Goal: Transaction & Acquisition: Purchase product/service

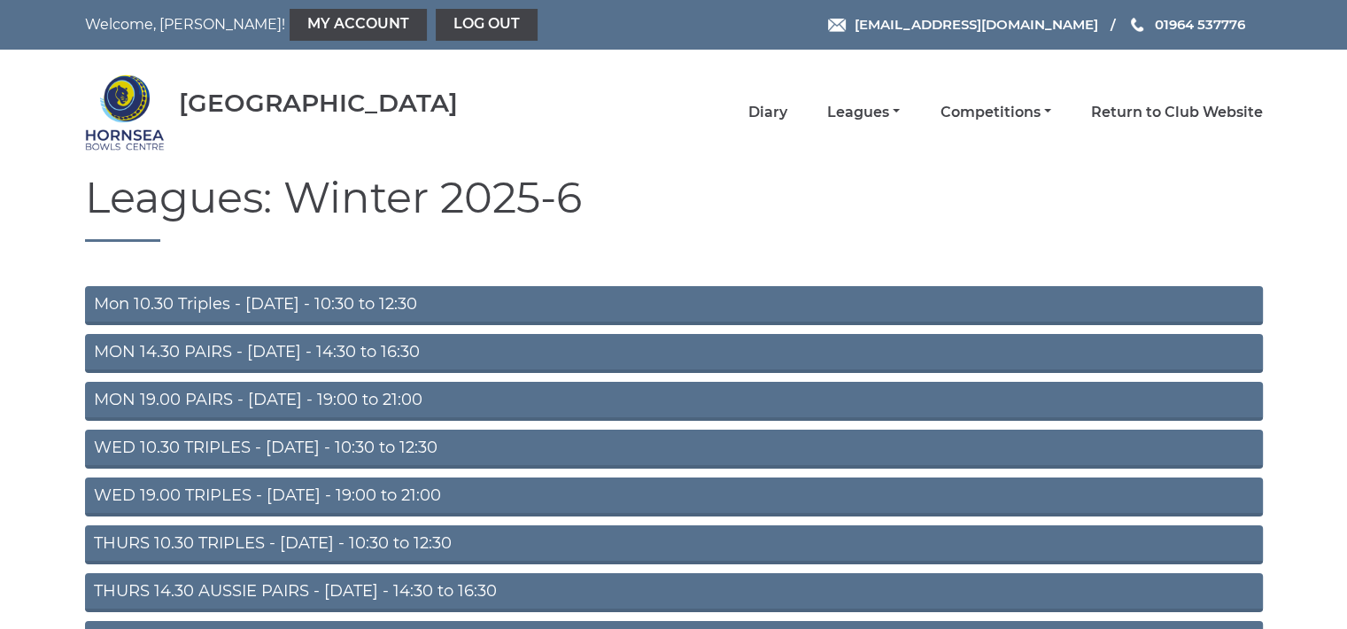
click at [347, 298] on link "Mon 10.30 Triples - [DATE] - 10:30 to 12:30" at bounding box center [673, 305] width 1177 height 39
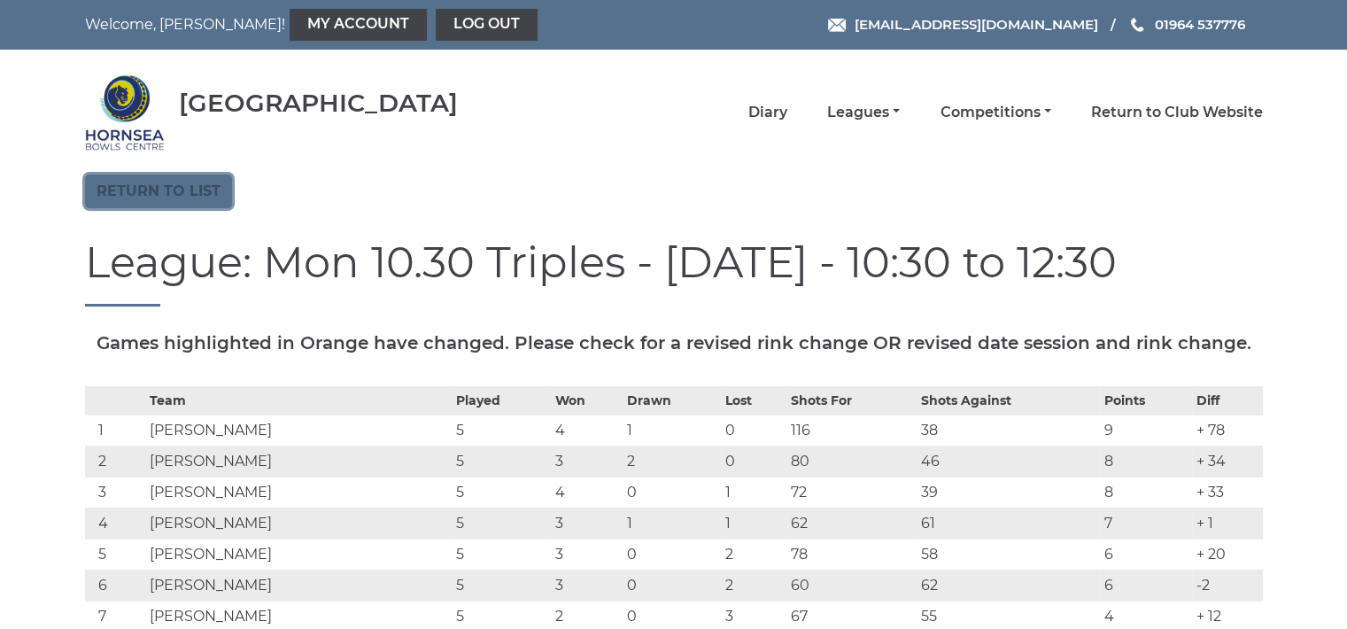
click at [188, 189] on link "Return to list" at bounding box center [158, 191] width 147 height 34
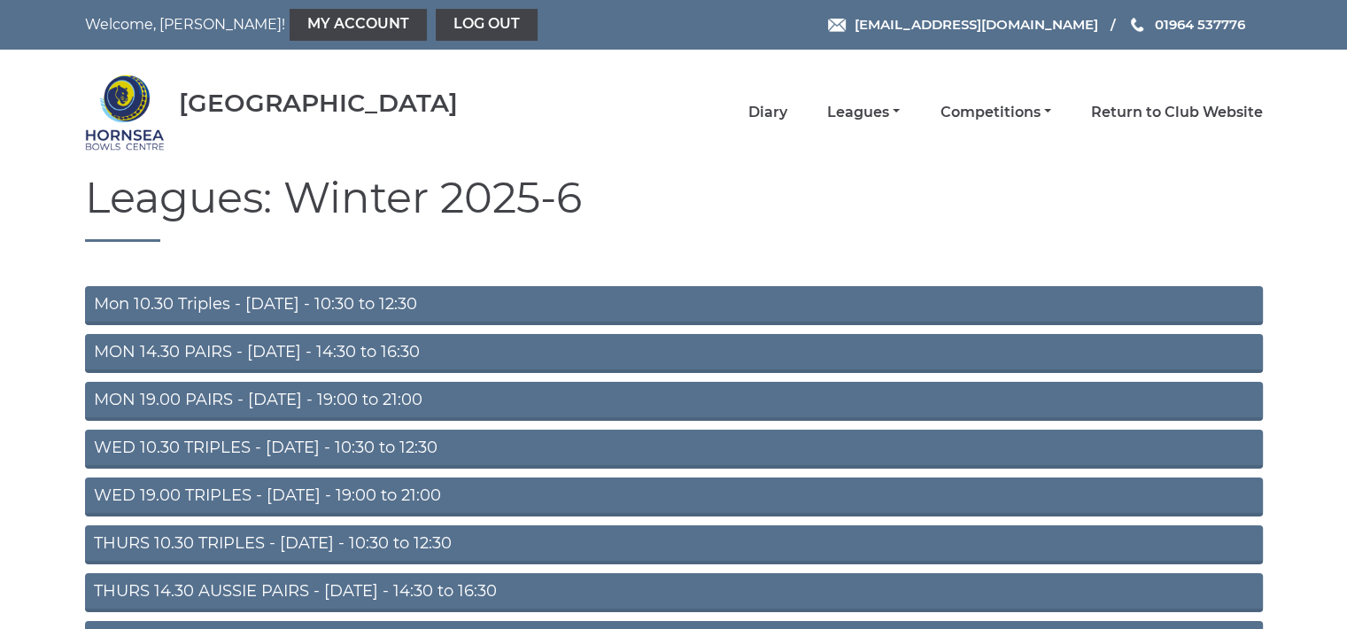
click at [320, 543] on link "THURS 10.30 TRIPLES - Thursday - 10:30 to 12:30" at bounding box center [673, 544] width 1177 height 39
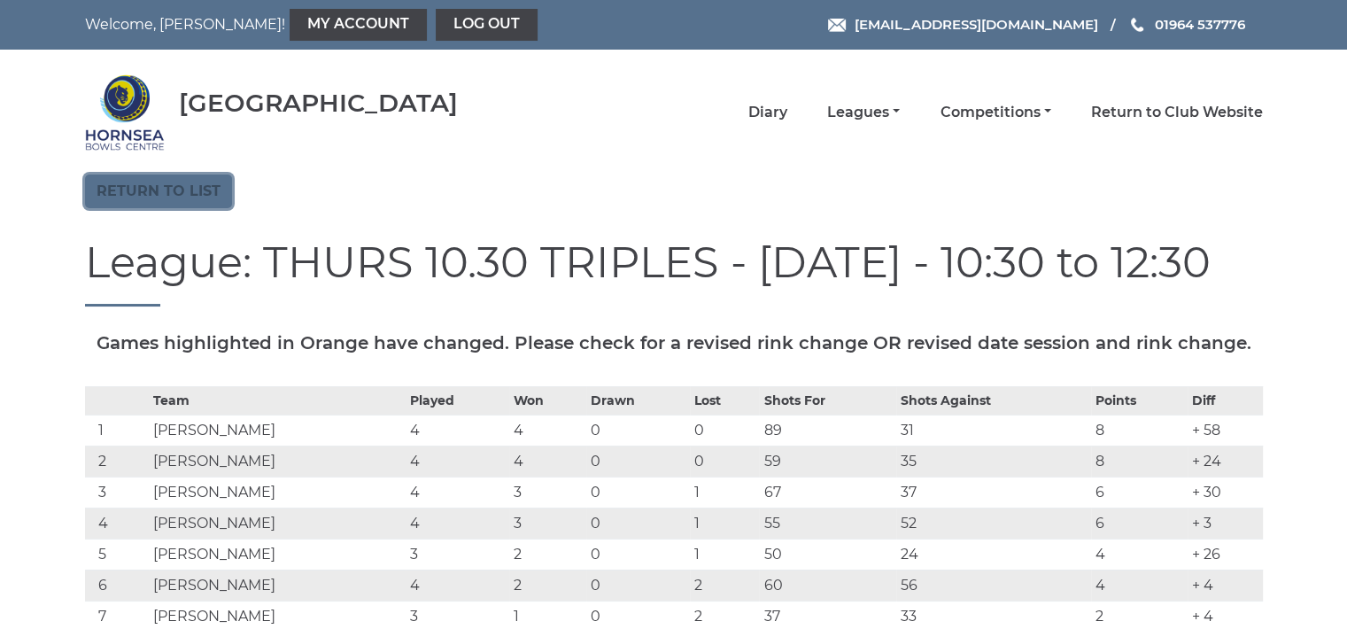
click at [203, 186] on link "Return to list" at bounding box center [158, 191] width 147 height 34
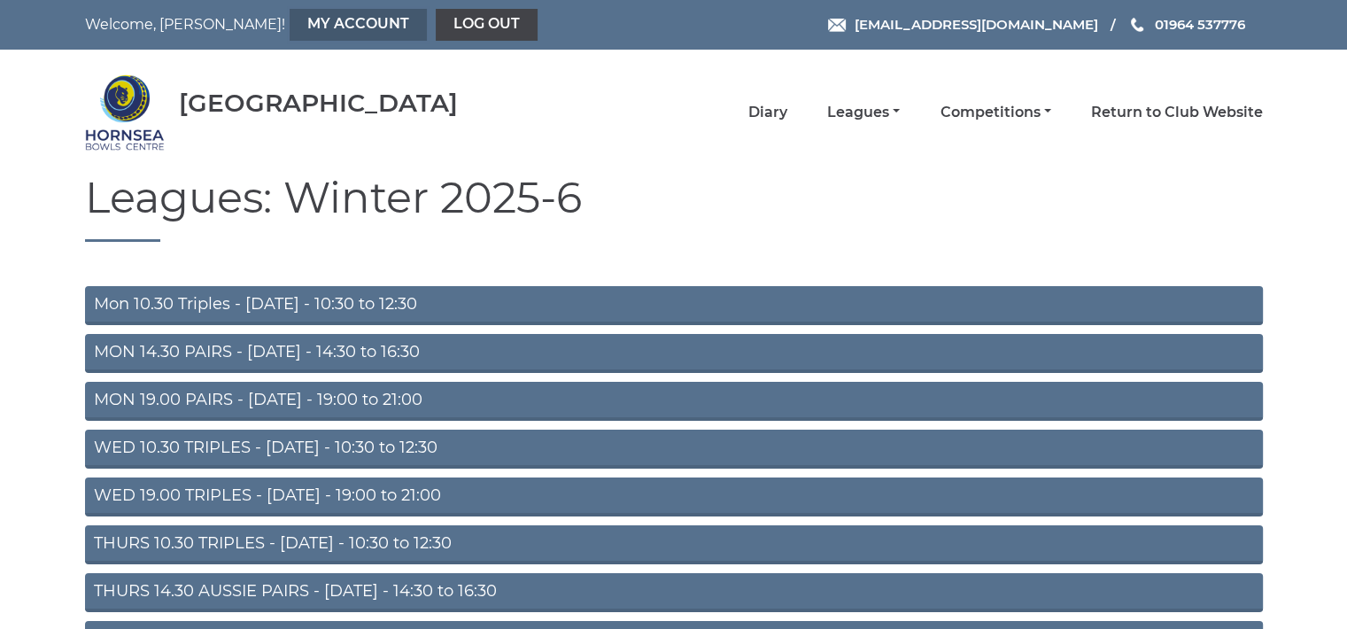
click at [289, 13] on link "My Account" at bounding box center [357, 25] width 137 height 32
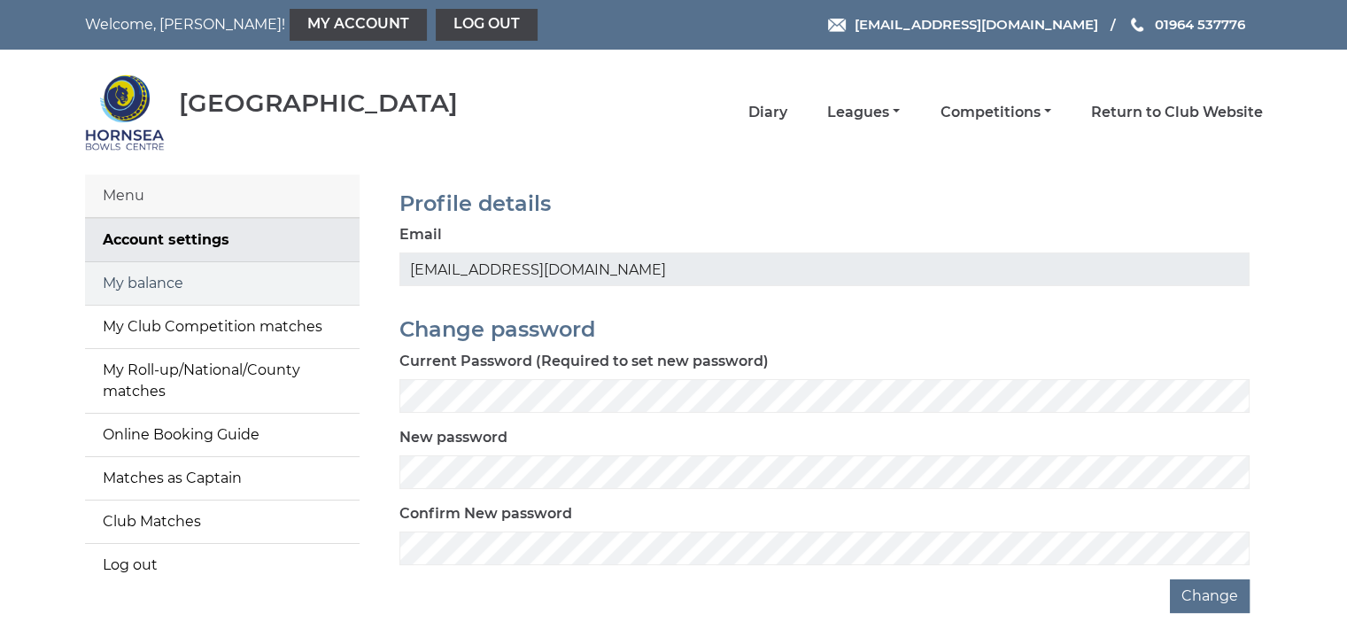
click at [256, 284] on link "My balance" at bounding box center [222, 283] width 274 height 42
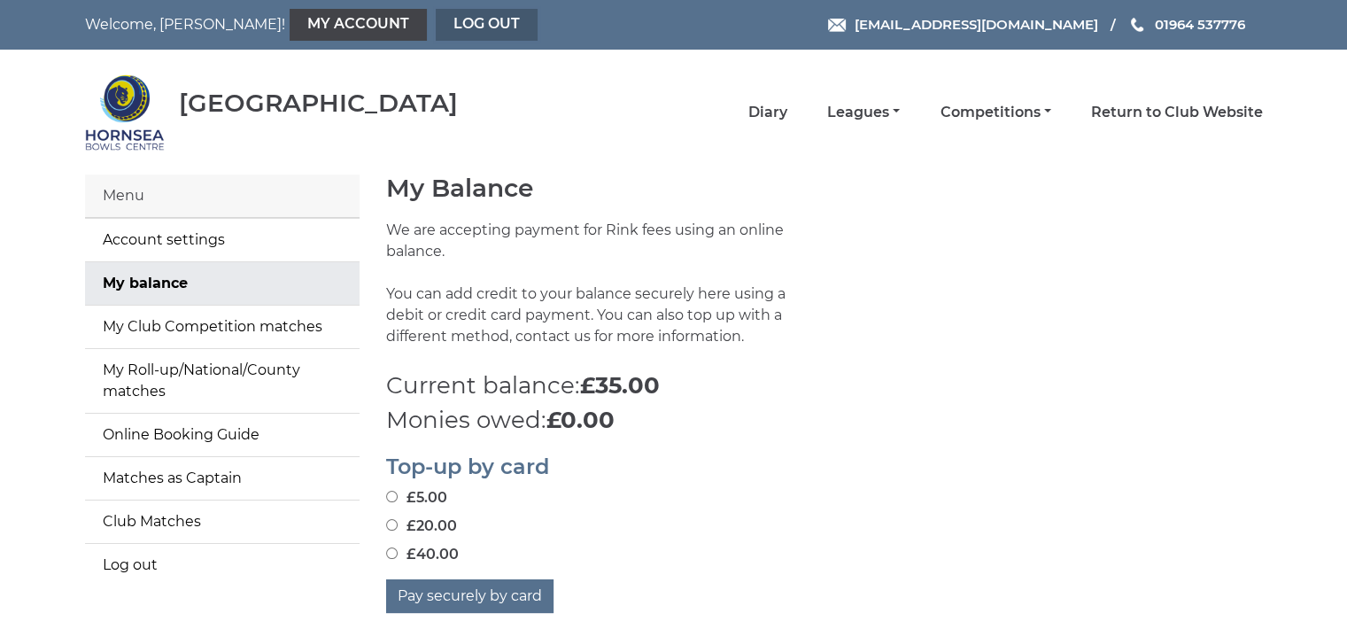
click at [436, 12] on link "Log out" at bounding box center [487, 25] width 102 height 32
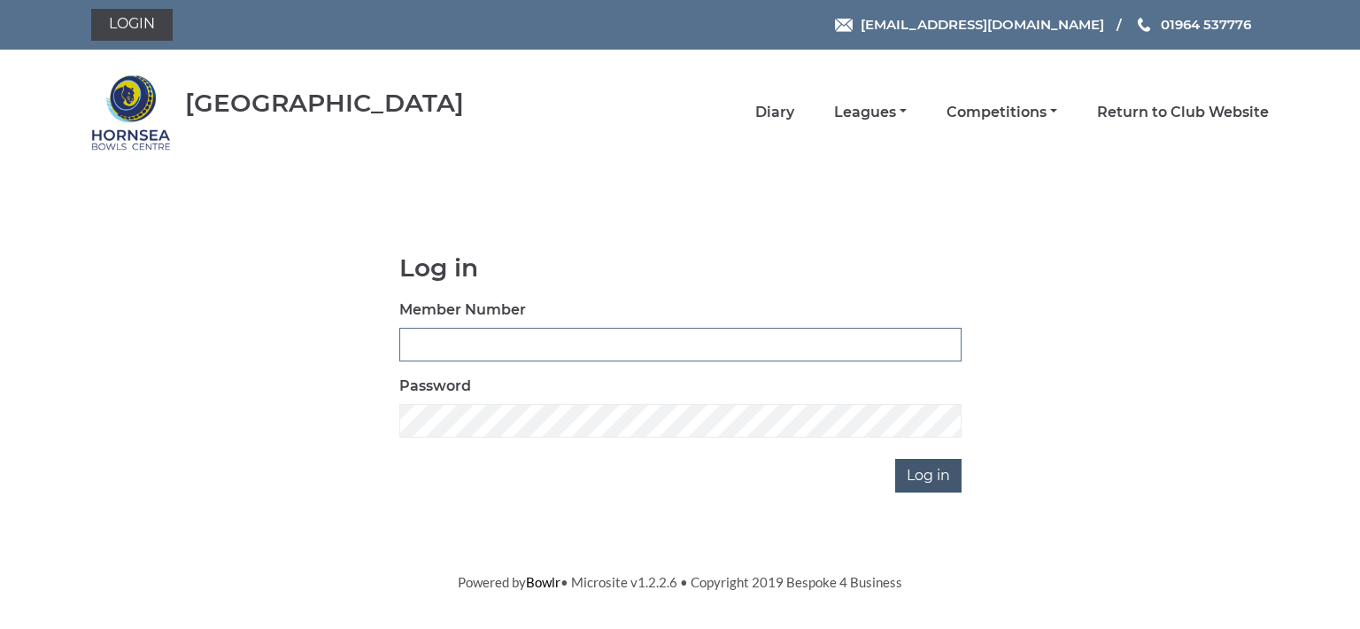
type input "0713"
click at [909, 476] on input "Log in" at bounding box center [928, 476] width 66 height 34
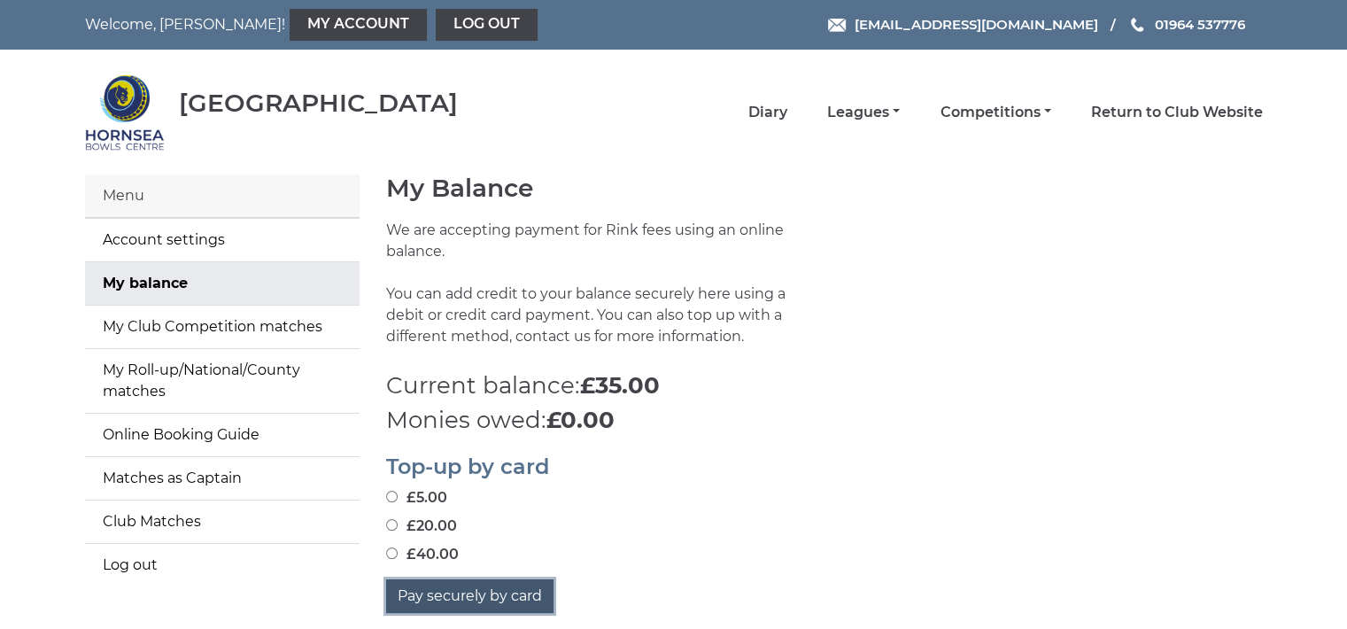
click at [463, 596] on button "Pay securely by card" at bounding box center [469, 596] width 167 height 34
click at [389, 552] on input "£40.00" at bounding box center [392, 553] width 12 height 12
radio input "true"
click at [475, 598] on button "Pay securely by card" at bounding box center [469, 596] width 167 height 34
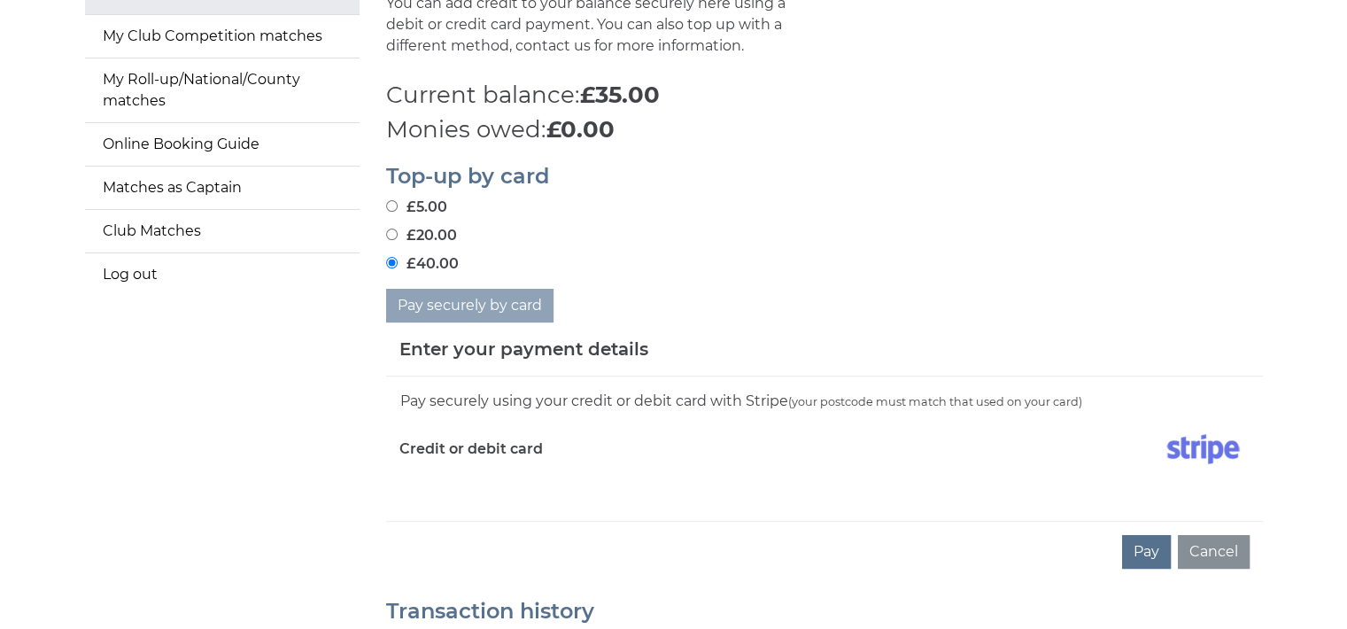
scroll to position [295, 0]
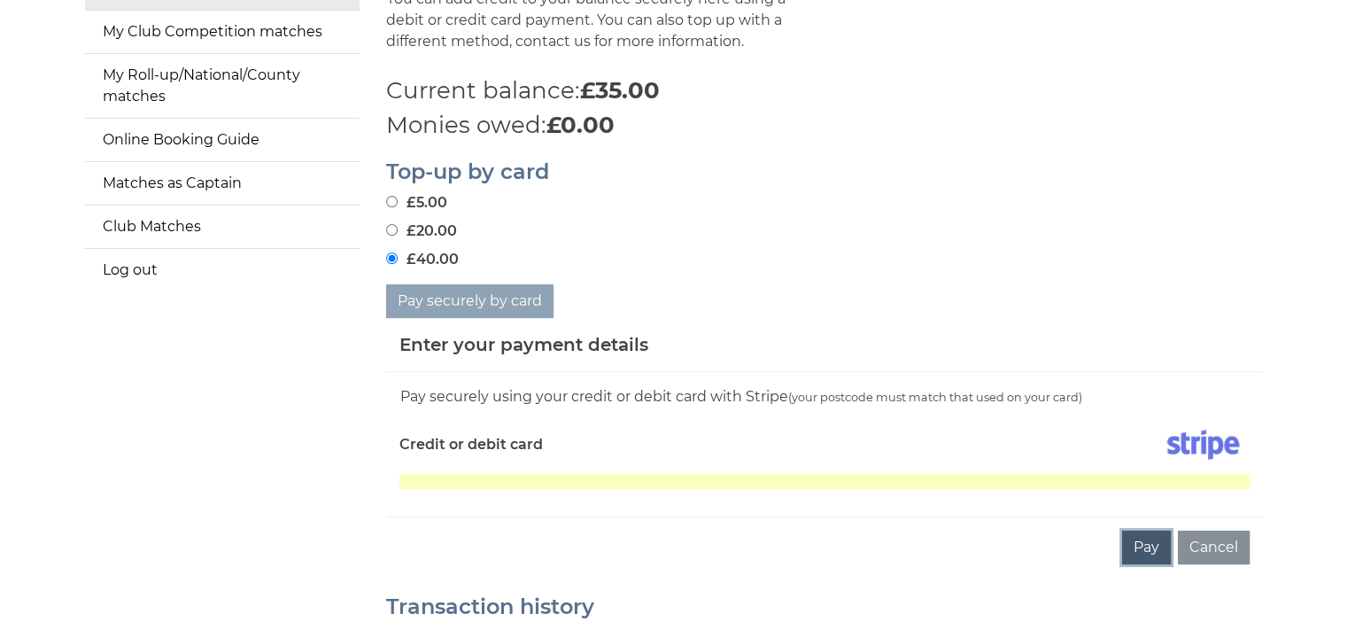
click at [1145, 539] on button "Pay" at bounding box center [1146, 547] width 49 height 34
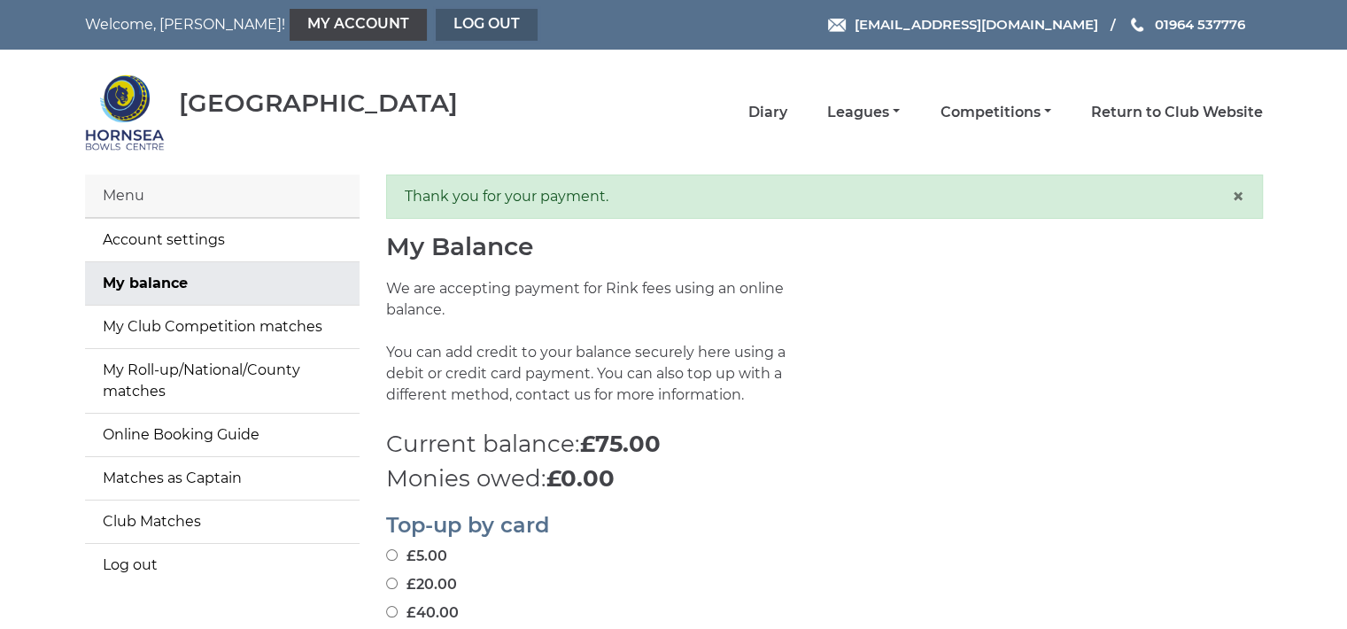
click at [436, 19] on link "Log out" at bounding box center [487, 25] width 102 height 32
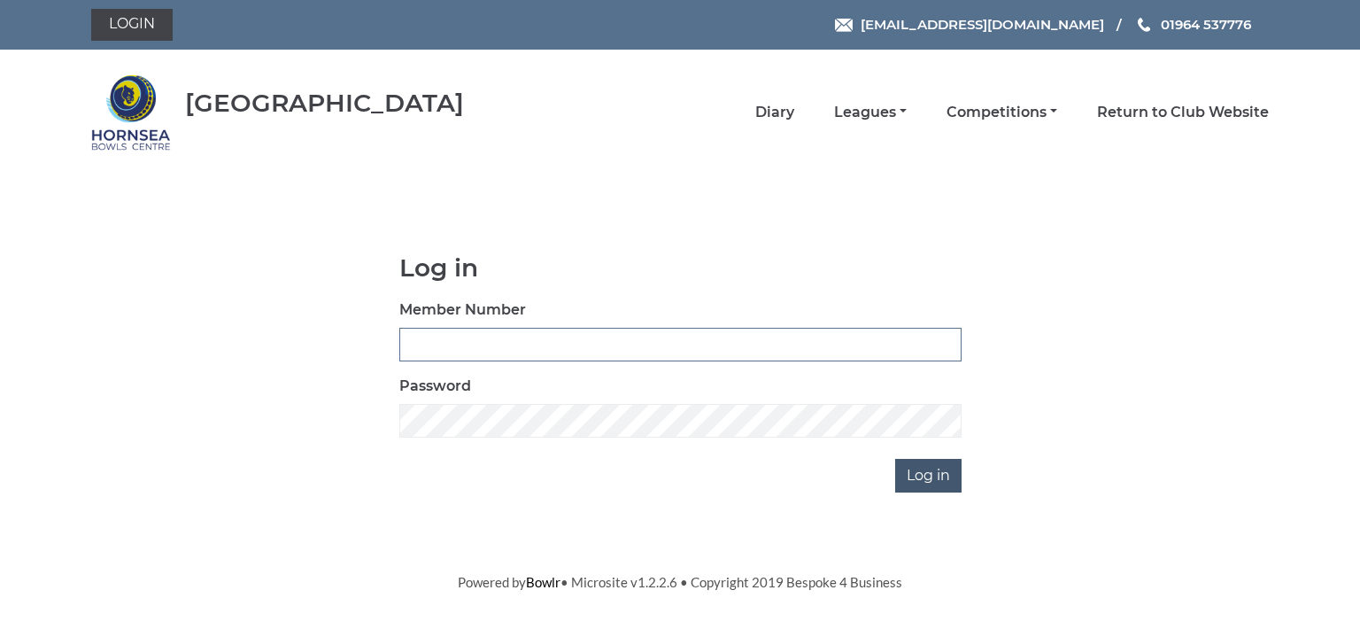
type input "0713"
click at [912, 467] on input "Log in" at bounding box center [928, 476] width 66 height 34
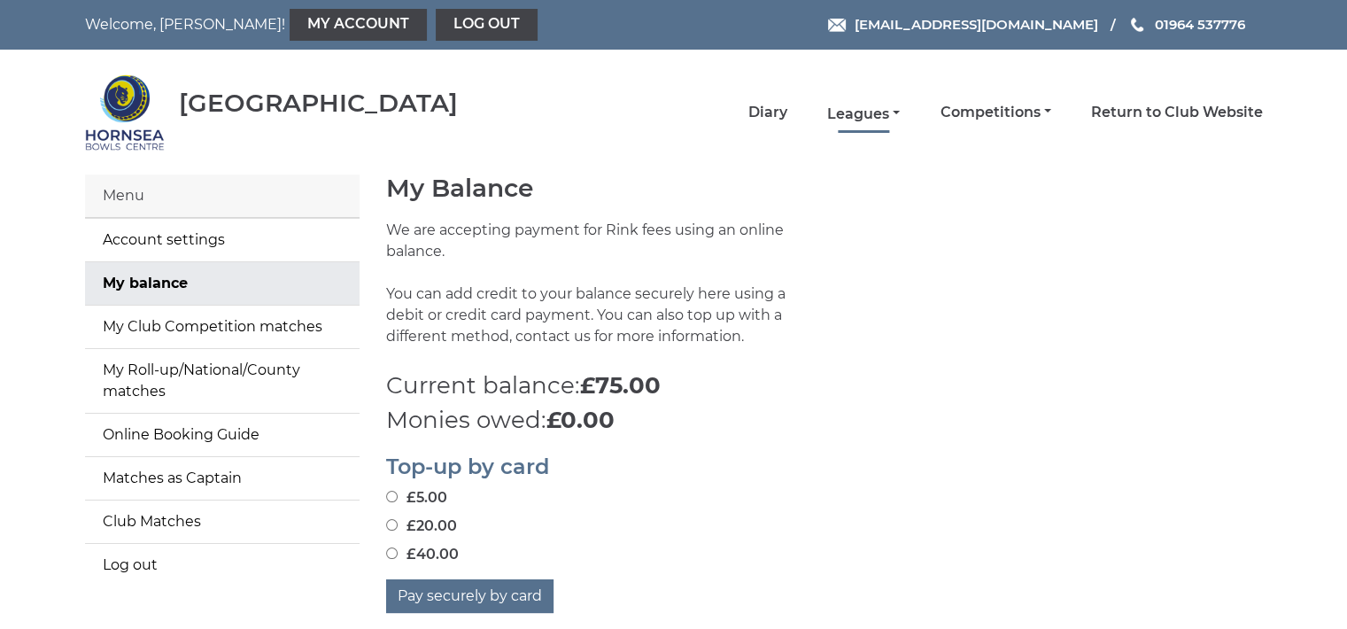
click at [838, 108] on link "Leagues" at bounding box center [863, 113] width 73 height 19
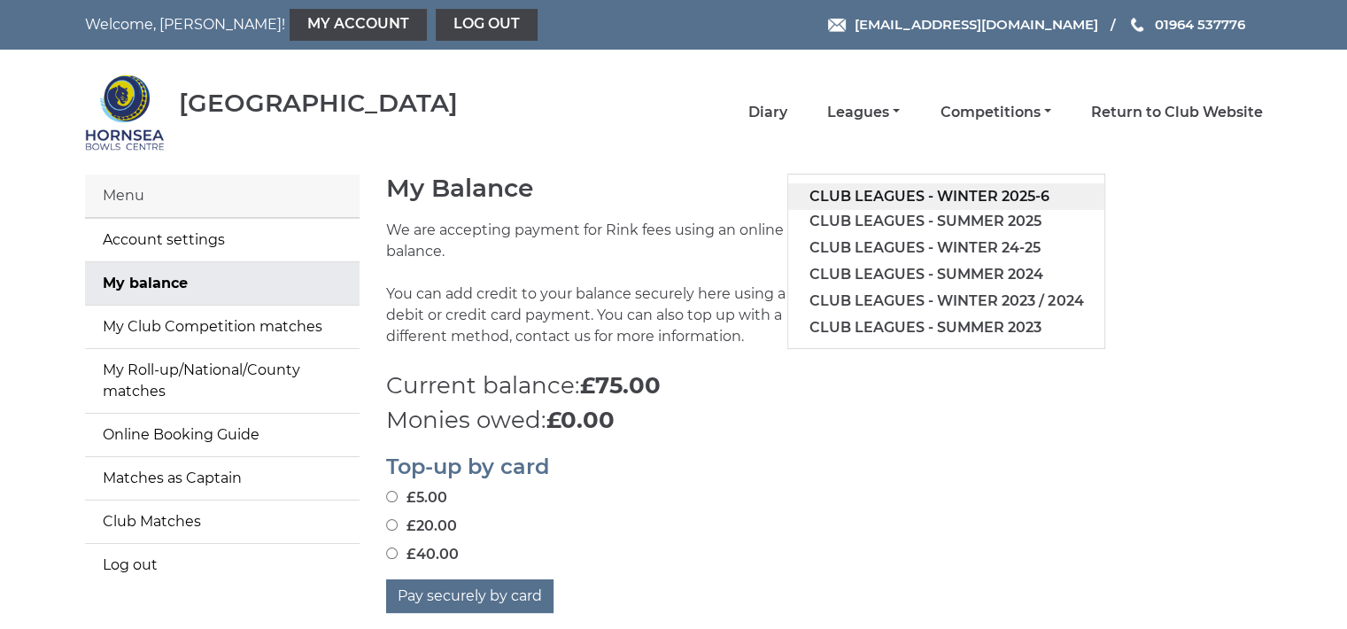
click at [876, 188] on link "Club leagues - Winter 2025-6" at bounding box center [946, 196] width 316 height 27
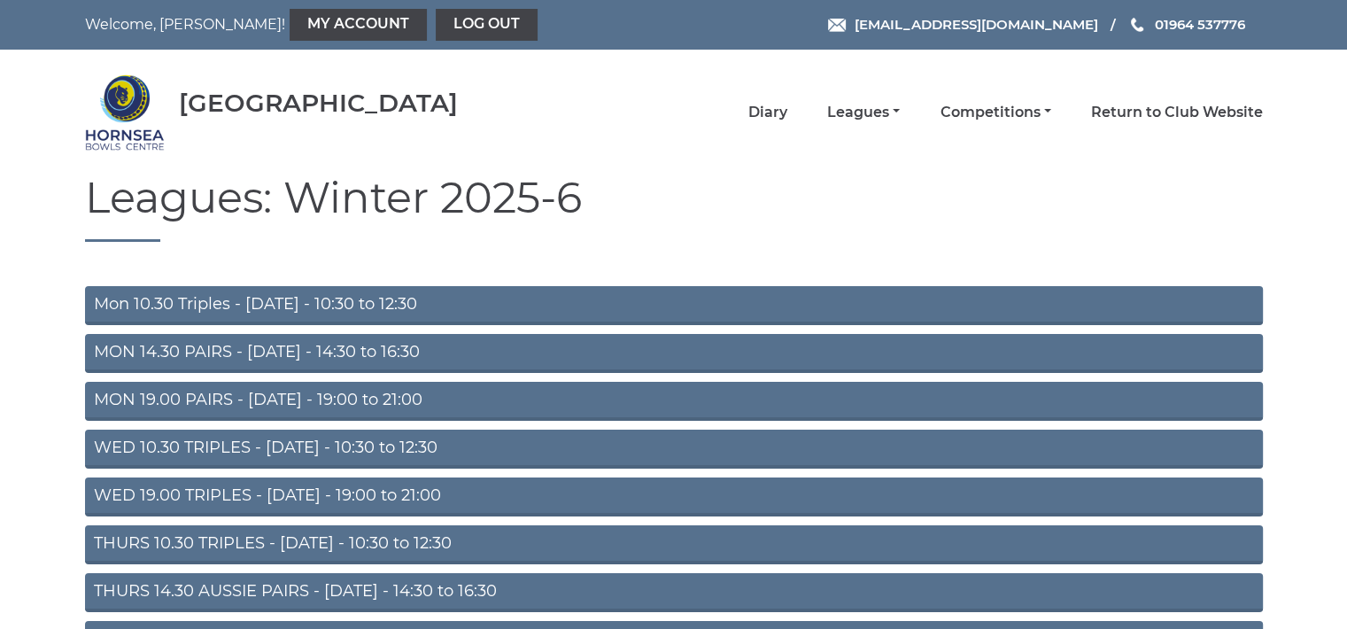
click at [344, 295] on link "Mon 10.30 Triples - Monday - 10:30 to 12:30" at bounding box center [673, 305] width 1177 height 39
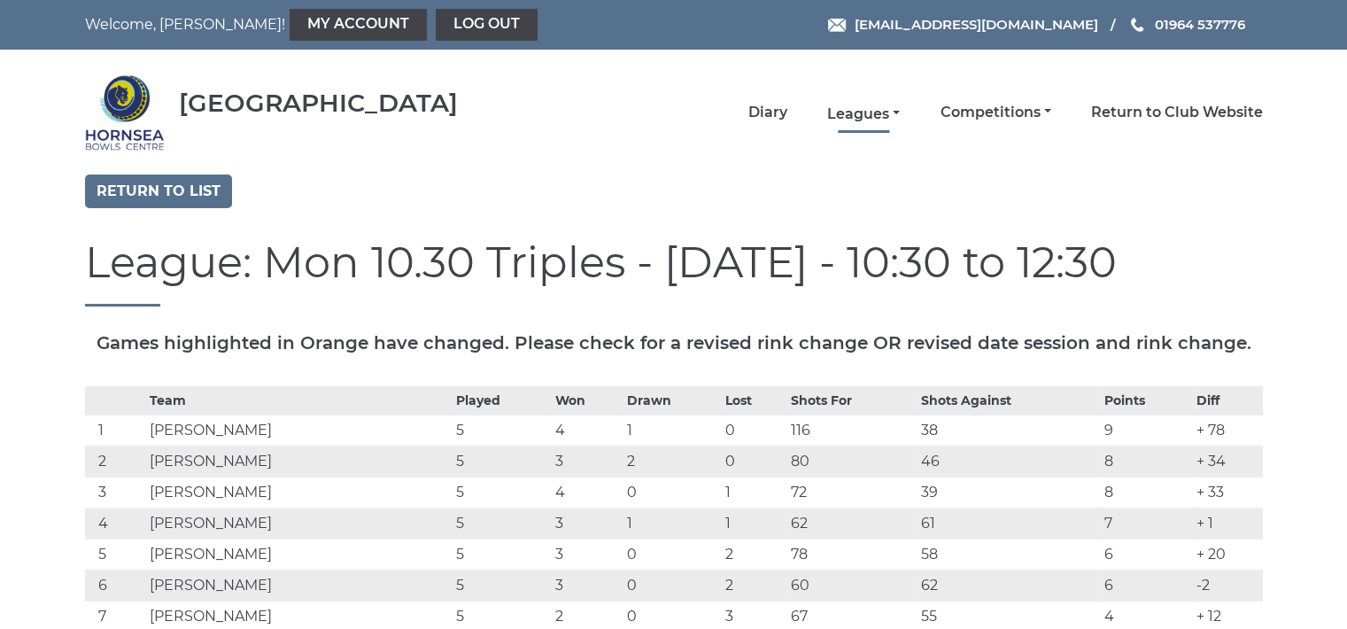
click at [850, 109] on link "Leagues" at bounding box center [863, 113] width 73 height 19
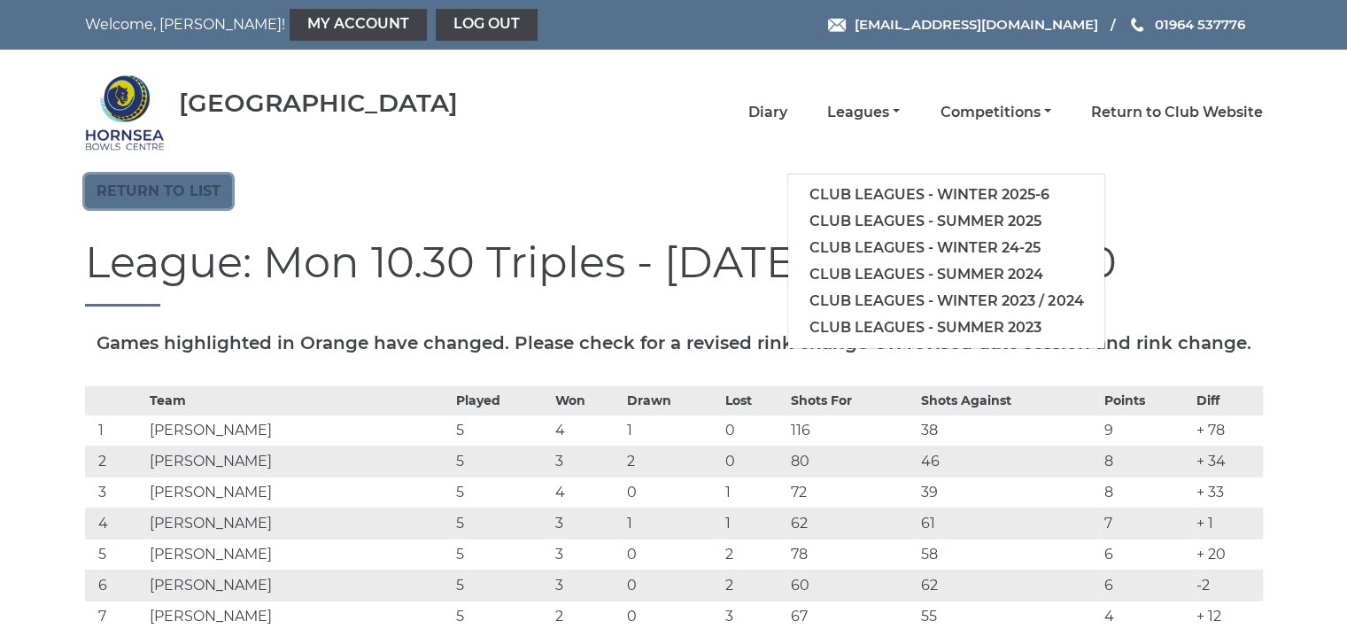
click at [181, 182] on link "Return to list" at bounding box center [158, 191] width 147 height 34
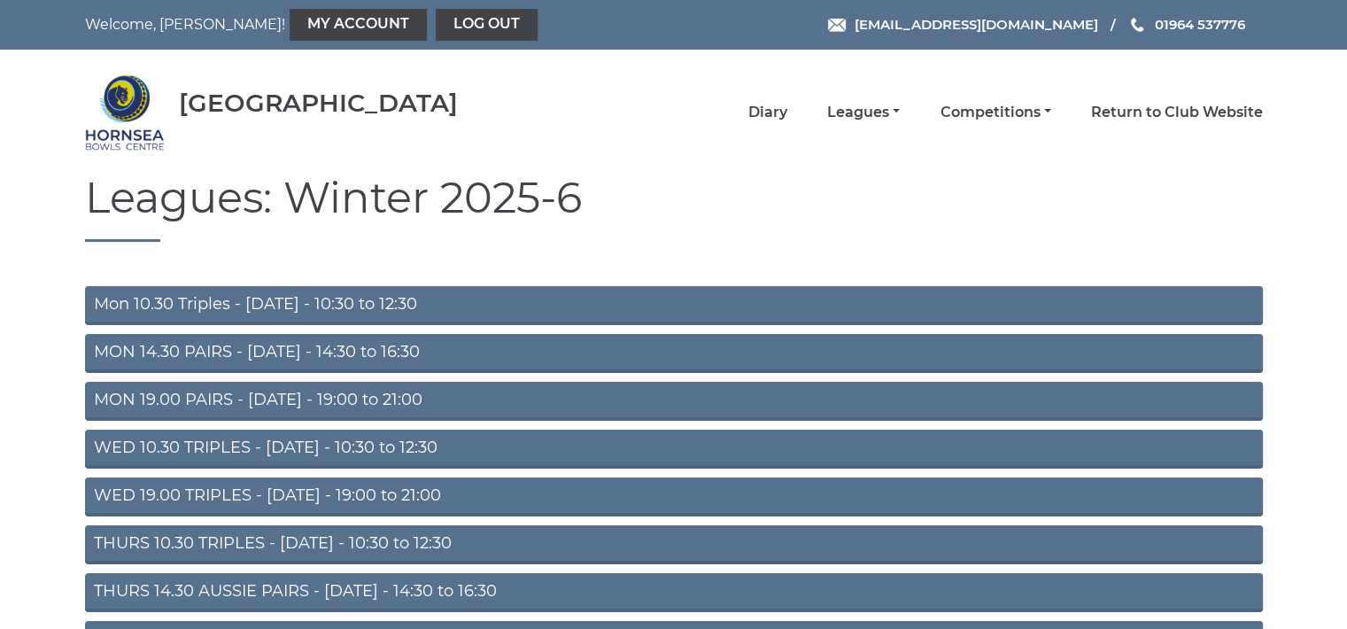
click at [404, 437] on link "WED 10.30 TRIPLES - [DATE] - 10:30 to 12:30" at bounding box center [673, 448] width 1177 height 39
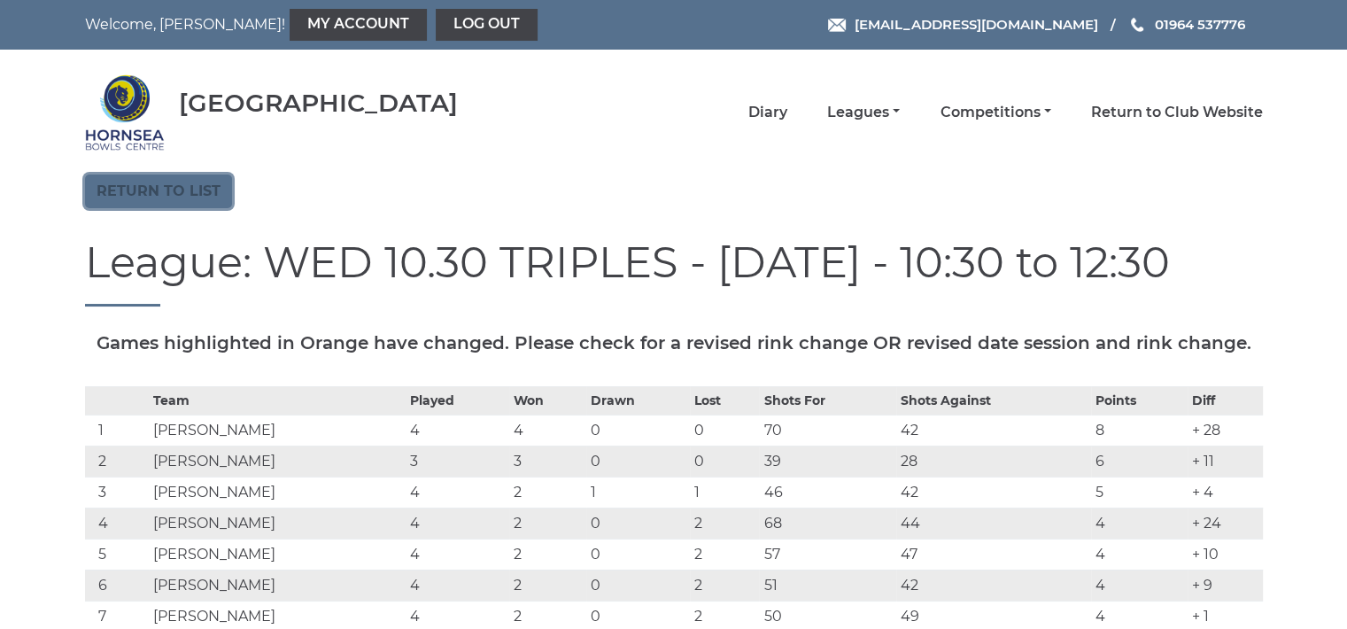
click at [196, 185] on link "Return to list" at bounding box center [158, 191] width 147 height 34
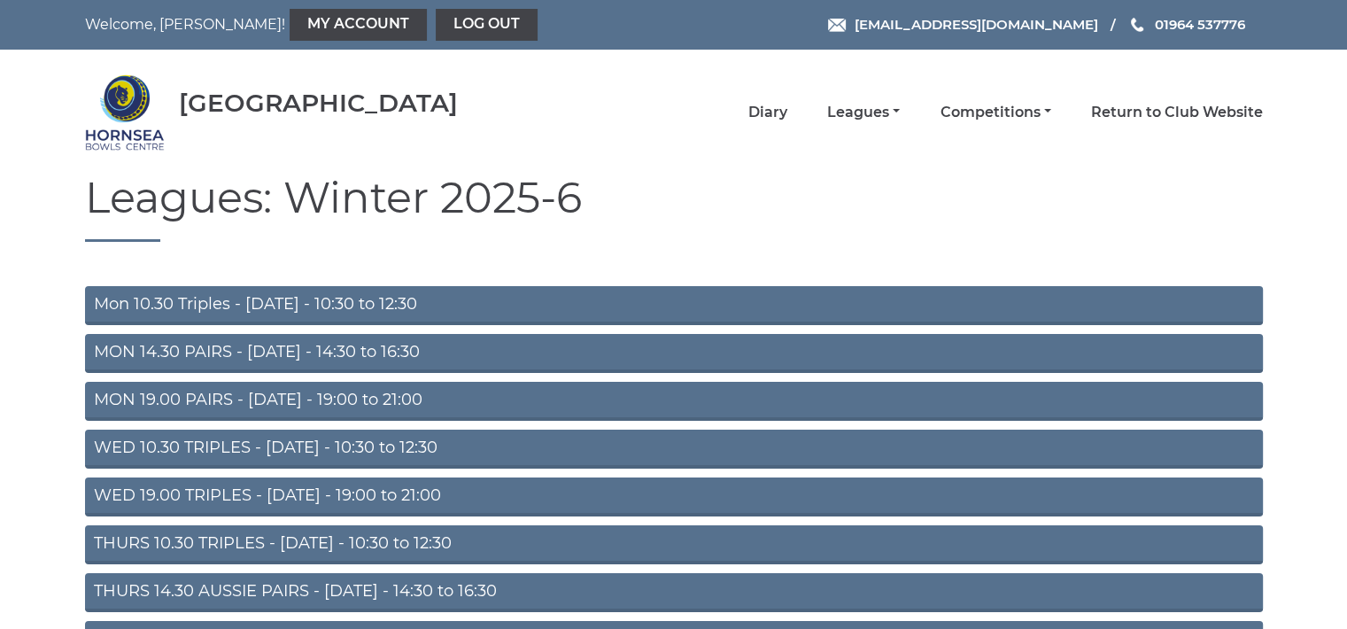
click at [359, 542] on link "THURS 10.30 TRIPLES - [DATE] - 10:30 to 12:30" at bounding box center [673, 544] width 1177 height 39
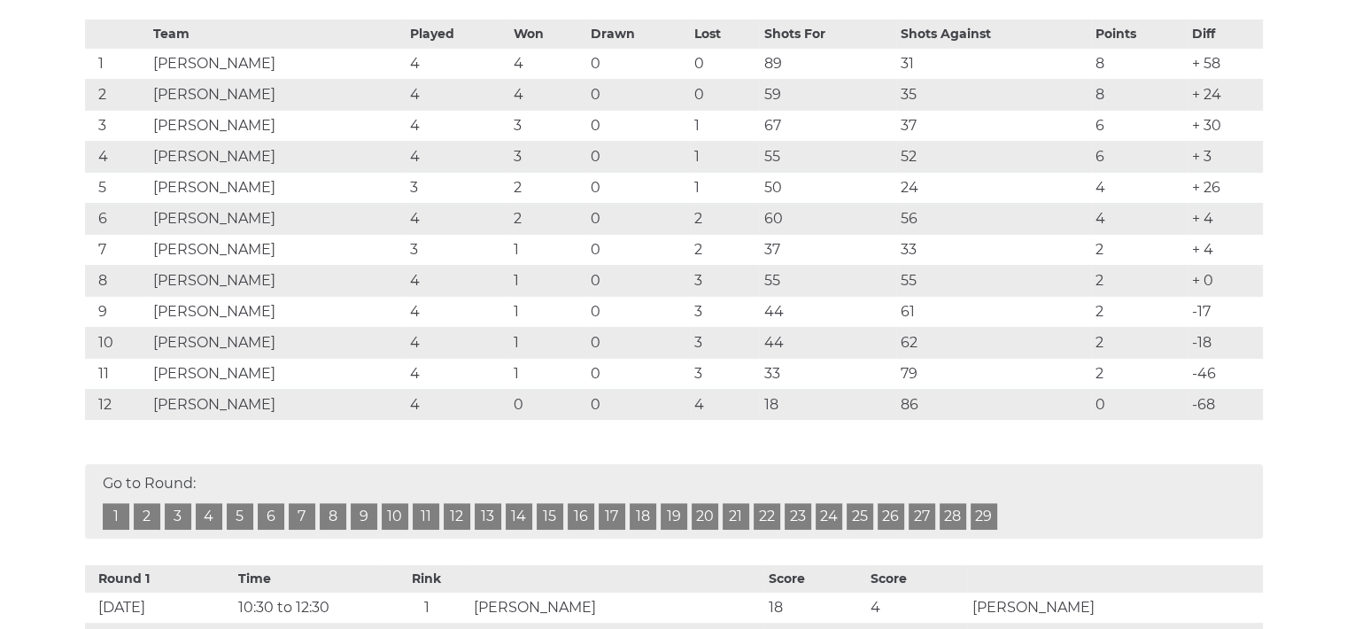
scroll to position [331, 0]
